Goal: Information Seeking & Learning: Learn about a topic

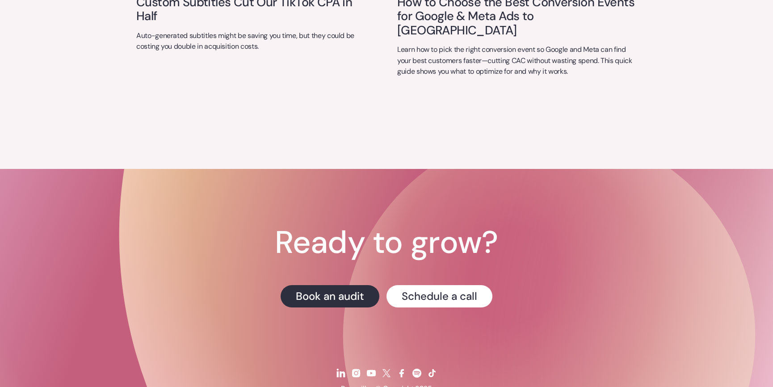
scroll to position [3734, 0]
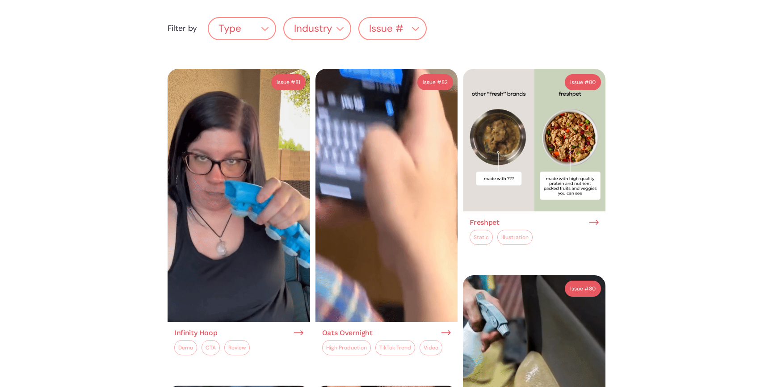
scroll to position [325, 0]
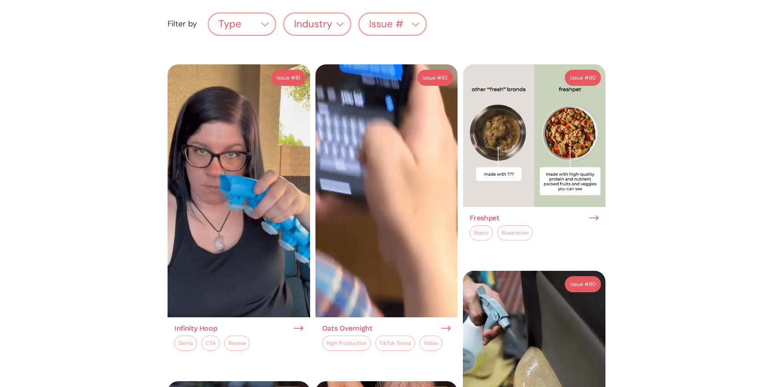
click at [311, 19] on div "Industry" at bounding box center [313, 24] width 38 height 11
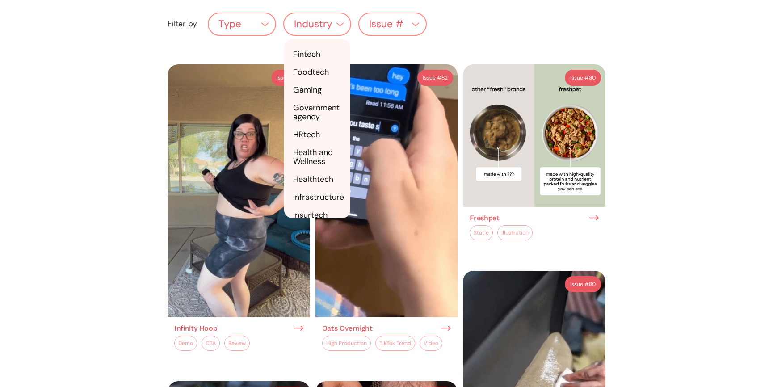
scroll to position [740, 0]
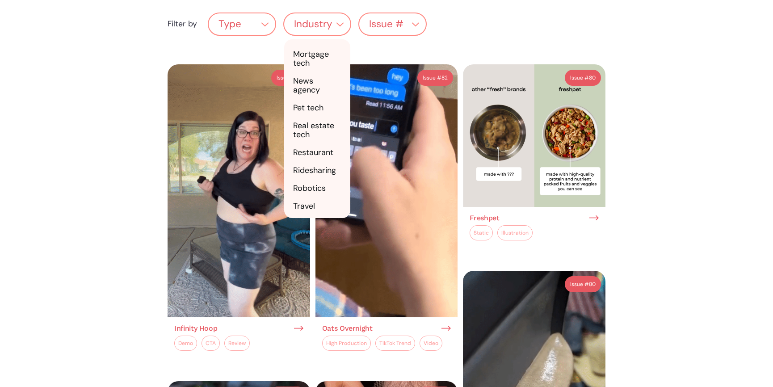
click at [318, 45] on link "Mobile" at bounding box center [317, 36] width 67 height 18
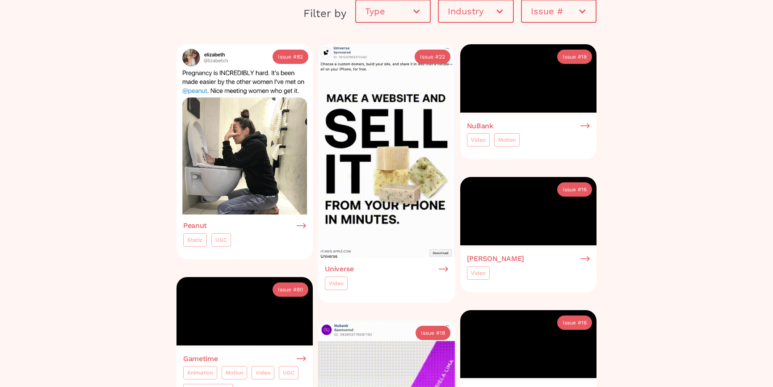
scroll to position [479, 0]
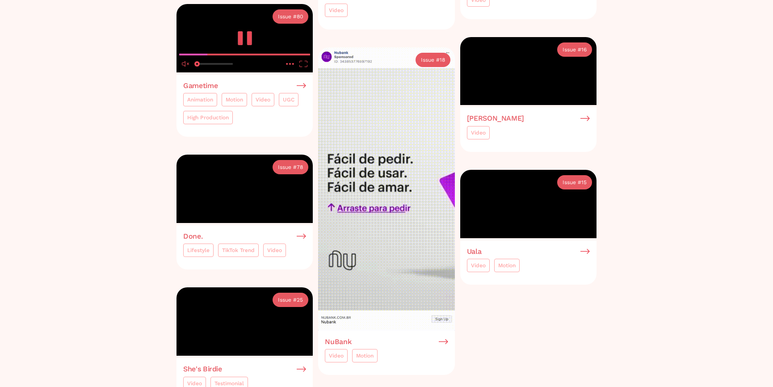
click at [274, 72] on video at bounding box center [244, 38] width 136 height 68
click at [243, 45] on icon "play" at bounding box center [245, 38] width 14 height 14
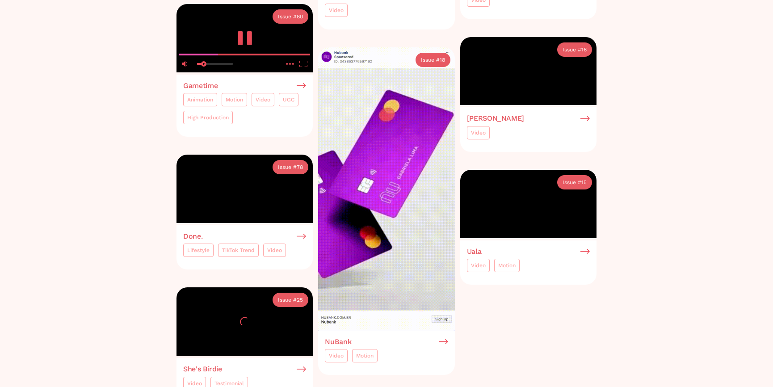
drag, startPoint x: 197, startPoint y: 237, endPoint x: 203, endPoint y: 238, distance: 5.9
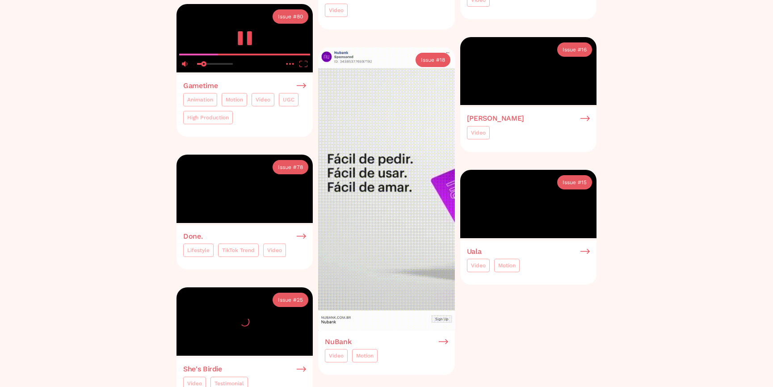
type input "0.183124755572937"
click at [0, 0] on input "volume" at bounding box center [0, 0] width 0 height 0
click at [244, 45] on icon "pause" at bounding box center [245, 38] width 18 height 14
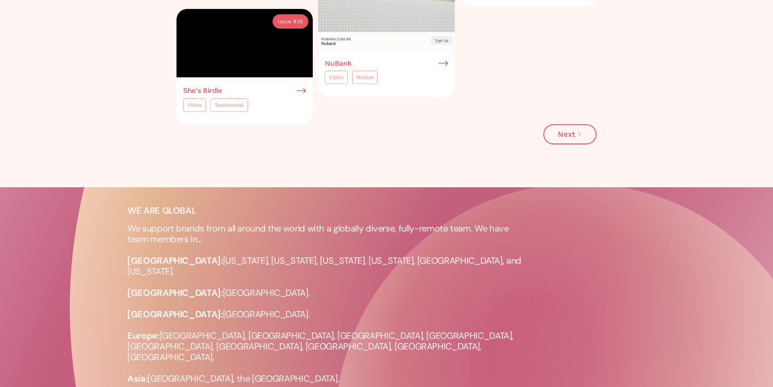
drag, startPoint x: 203, startPoint y: 286, endPoint x: 209, endPoint y: 285, distance: 6.8
type input "0.355690262025812"
click at [0, 0] on input "volume" at bounding box center [0, 0] width 0 height 0
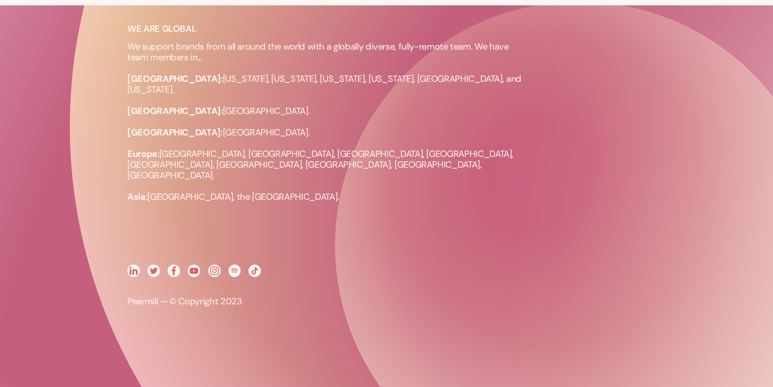
scroll to position [1172, 0]
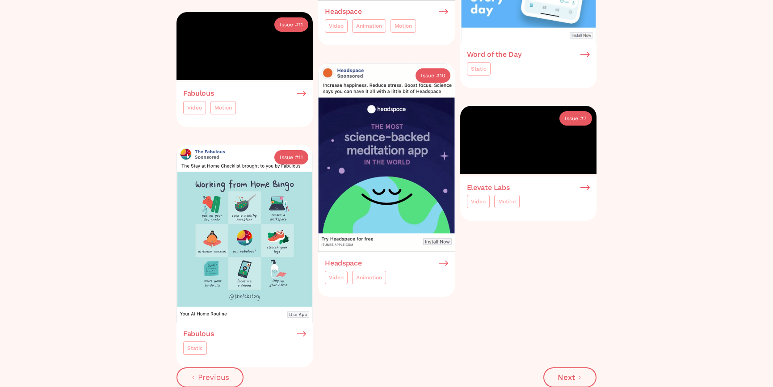
scroll to position [628, 0]
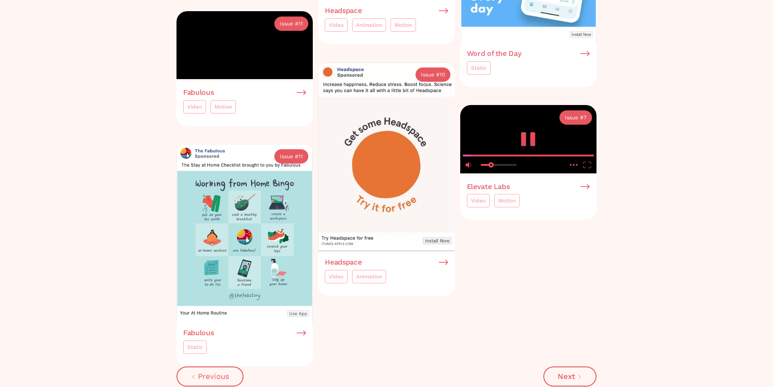
drag, startPoint x: 483, startPoint y: 285, endPoint x: 490, endPoint y: 286, distance: 7.6
type input "0.290281579976535"
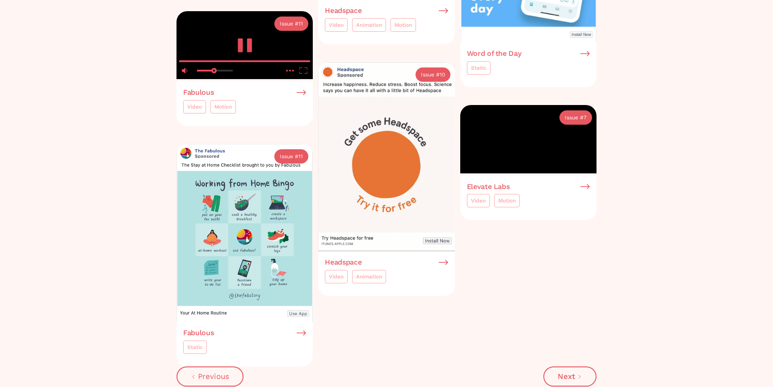
drag, startPoint x: 199, startPoint y: 314, endPoint x: 214, endPoint y: 315, distance: 15.2
type input "0.478979272585061"
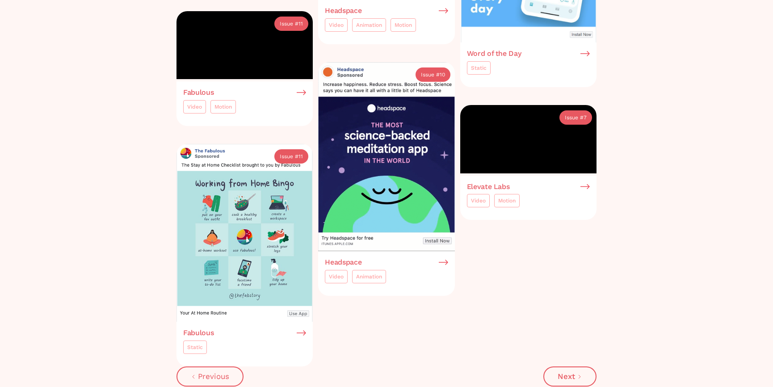
scroll to position [879, 0]
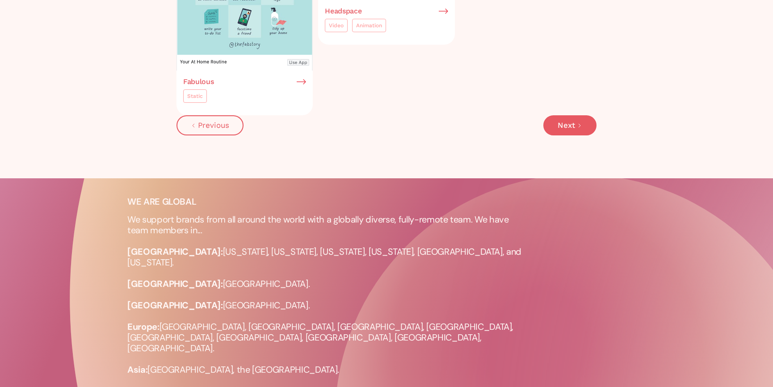
click at [566, 135] on link "Next" at bounding box center [569, 125] width 53 height 20
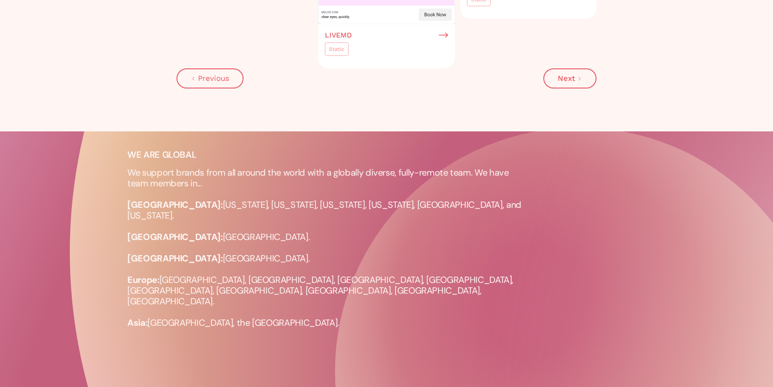
scroll to position [950, 0]
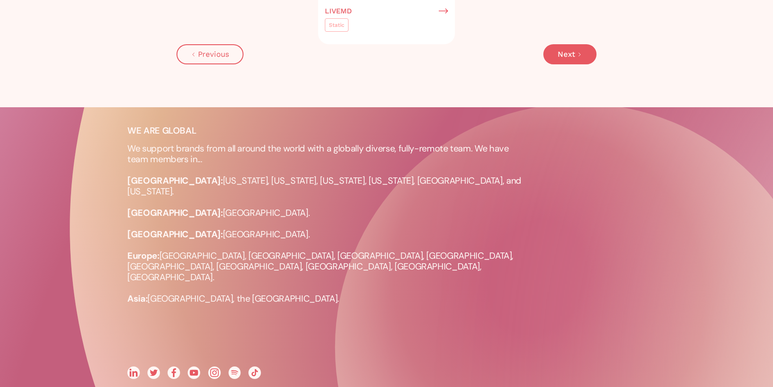
click at [577, 64] on link "Next" at bounding box center [569, 54] width 53 height 20
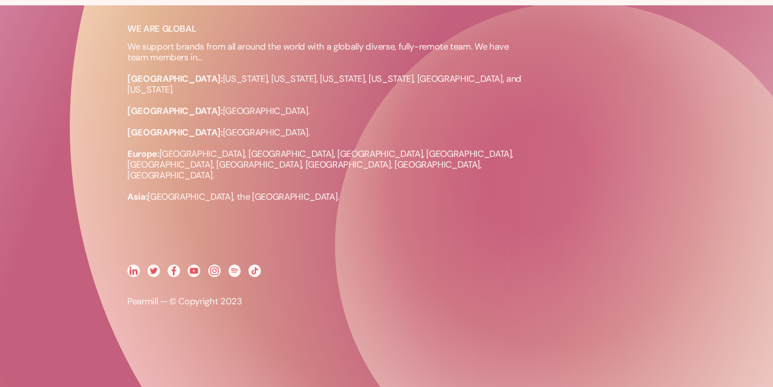
scroll to position [1338, 0]
